Goal: Information Seeking & Learning: Learn about a topic

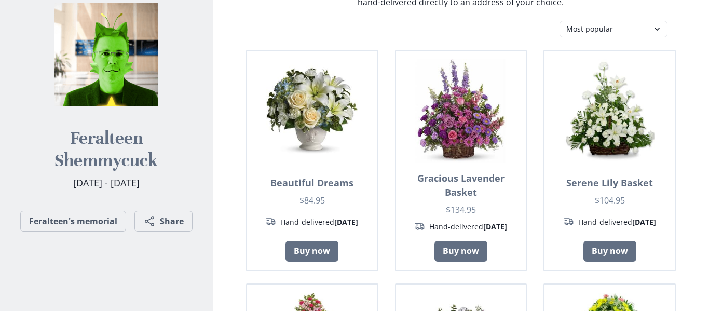
click at [128, 148] on h2 "Feralteen Shemmycuck" at bounding box center [107, 149] width 180 height 45
click at [103, 133] on h2 "Feralteen Shemmycuck" at bounding box center [107, 149] width 180 height 45
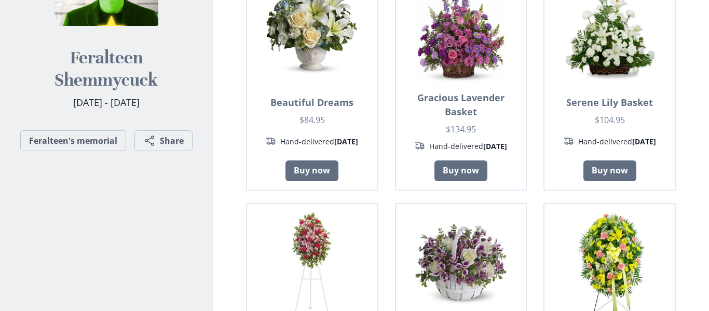
scroll to position [206, 0]
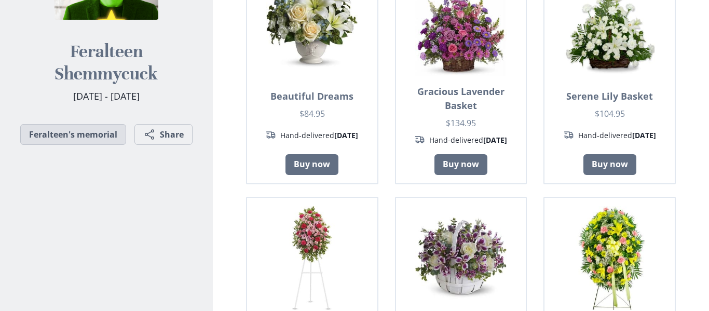
click at [53, 127] on link "Feralteen's memorial" at bounding box center [73, 134] width 106 height 21
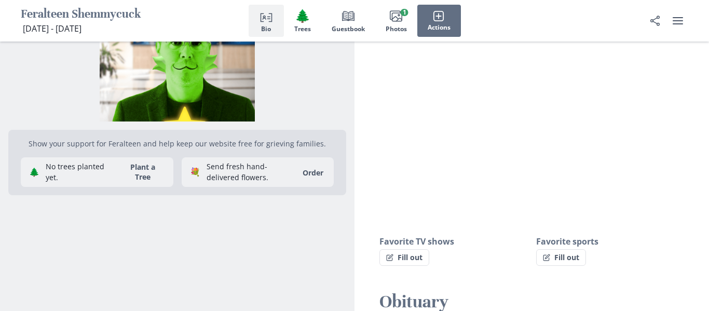
scroll to position [83, 0]
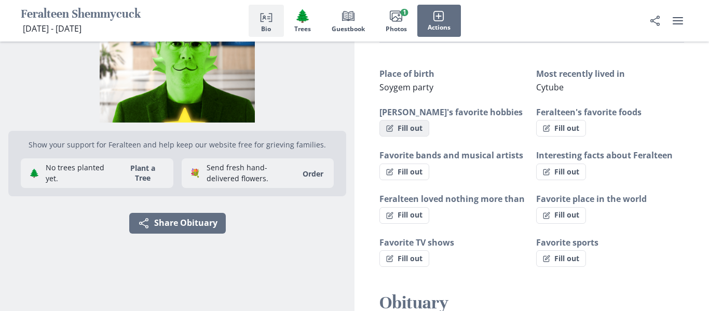
click at [417, 128] on button "Fill out" at bounding box center [405, 128] width 50 height 17
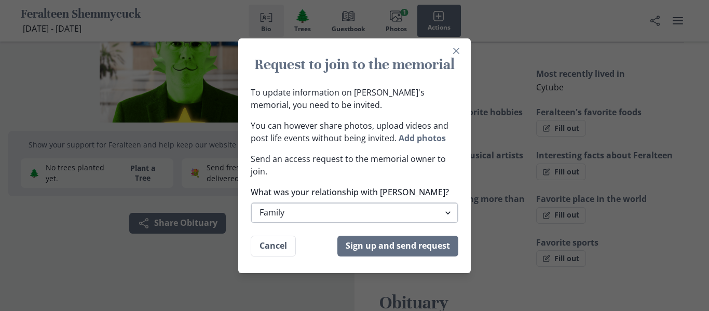
click at [296, 206] on select "Family Extended Family Friend Colleage Other" at bounding box center [355, 213] width 208 height 21
click at [263, 168] on p "Send an access request to the memorial owner to join." at bounding box center [355, 165] width 208 height 25
click at [269, 247] on button "Cancel" at bounding box center [273, 246] width 45 height 21
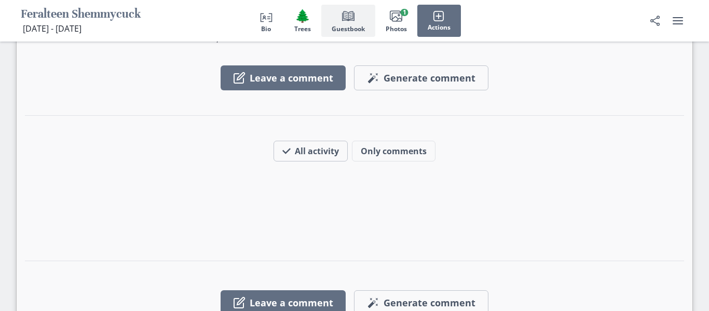
scroll to position [944, 0]
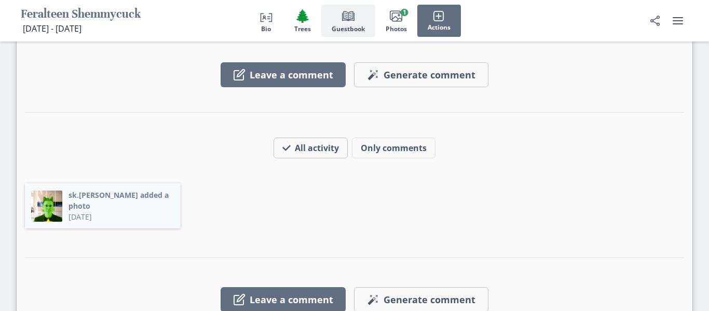
click at [92, 190] on button "sk.[PERSON_NAME] added a photo" at bounding box center [122, 201] width 106 height 22
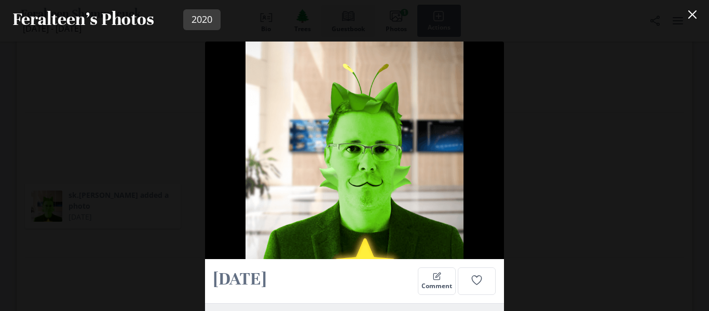
click at [97, 127] on div "[DATE] Comment Photo uploaded [DATE] by [PERSON_NAME].ibidichud What can you do…" at bounding box center [354, 175] width 709 height 272
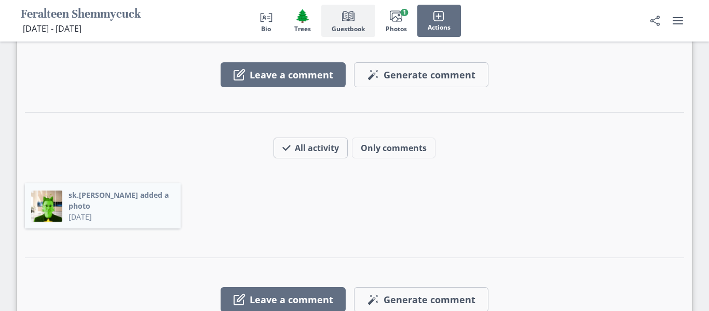
click at [91, 190] on button "sk.[PERSON_NAME] added a photo" at bounding box center [122, 201] width 106 height 22
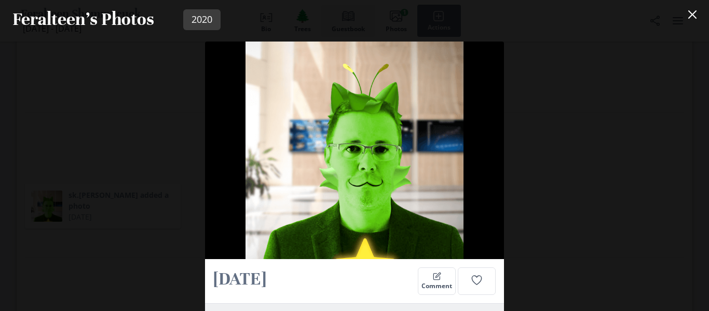
click at [90, 165] on div "[DATE] Comment Photo uploaded [DATE] by [PERSON_NAME].ibidichud What can you do…" at bounding box center [354, 175] width 709 height 272
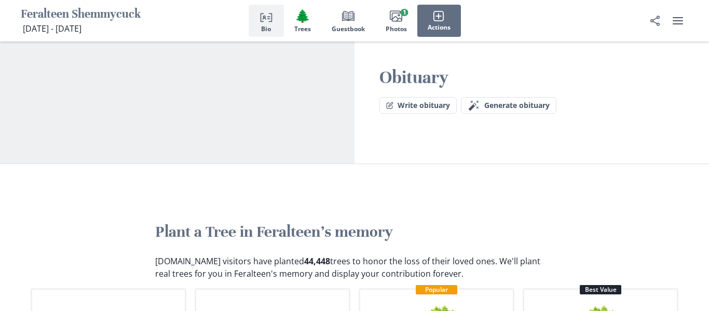
scroll to position [0, 0]
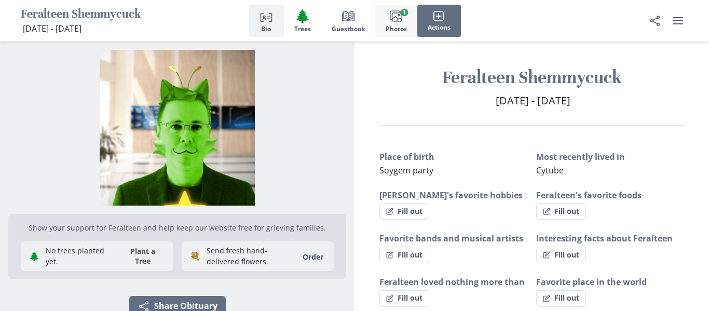
click at [387, 25] on span "Photos" at bounding box center [396, 28] width 21 height 7
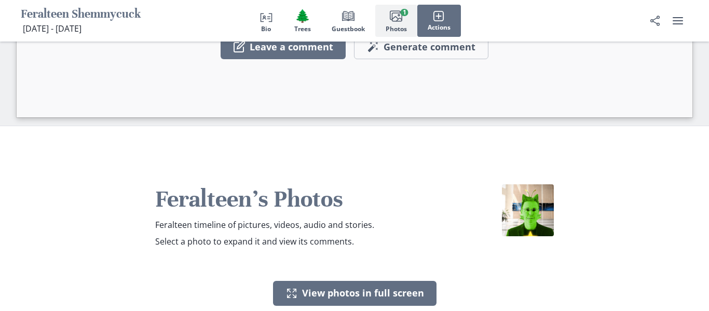
scroll to position [1264, 0]
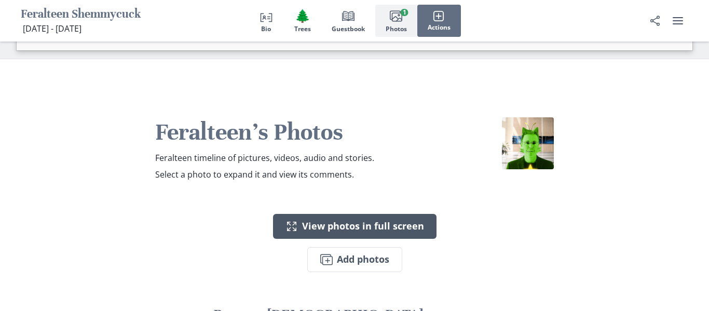
click at [326, 214] on button "Expand View photos in full screen" at bounding box center [355, 226] width 164 height 25
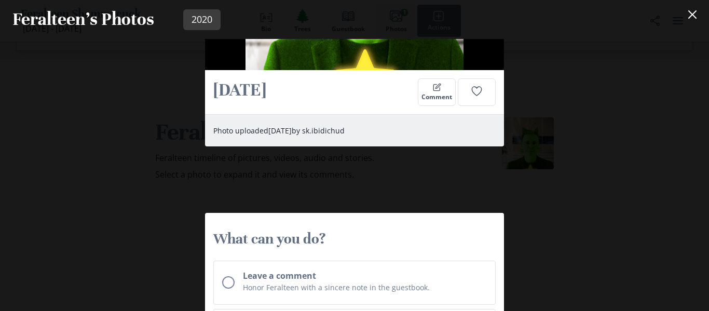
scroll to position [0, 0]
